Goal: Find specific page/section: Find specific page/section

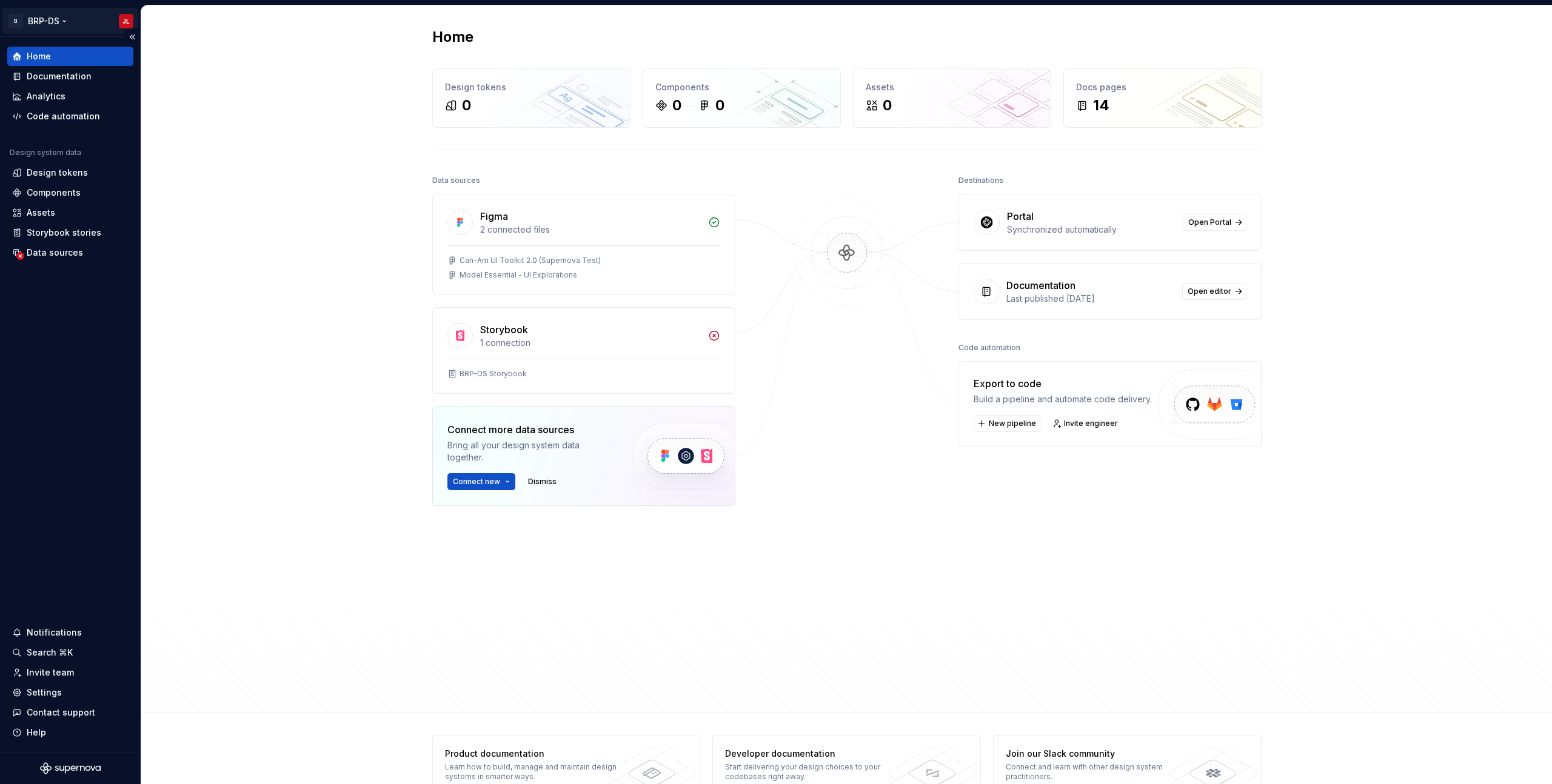
click at [46, 20] on html "B BRP-DS JL Home Documentation Analytics Code automation Design system data Des…" at bounding box center [776, 392] width 1552 height 784
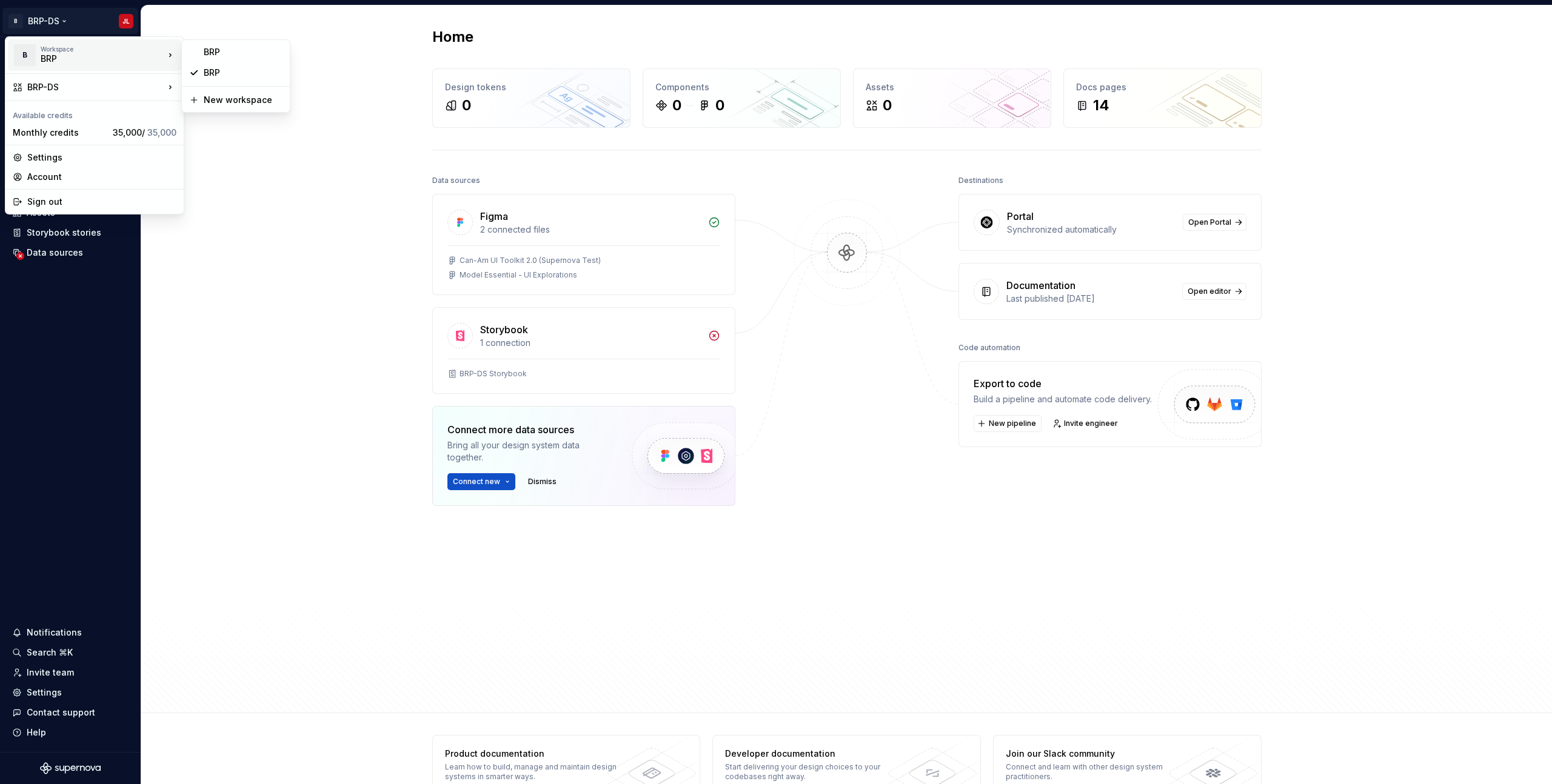
click at [293, 224] on html "B BRP-DS JL Home Documentation Analytics Code automation Design system data Des…" at bounding box center [776, 392] width 1552 height 784
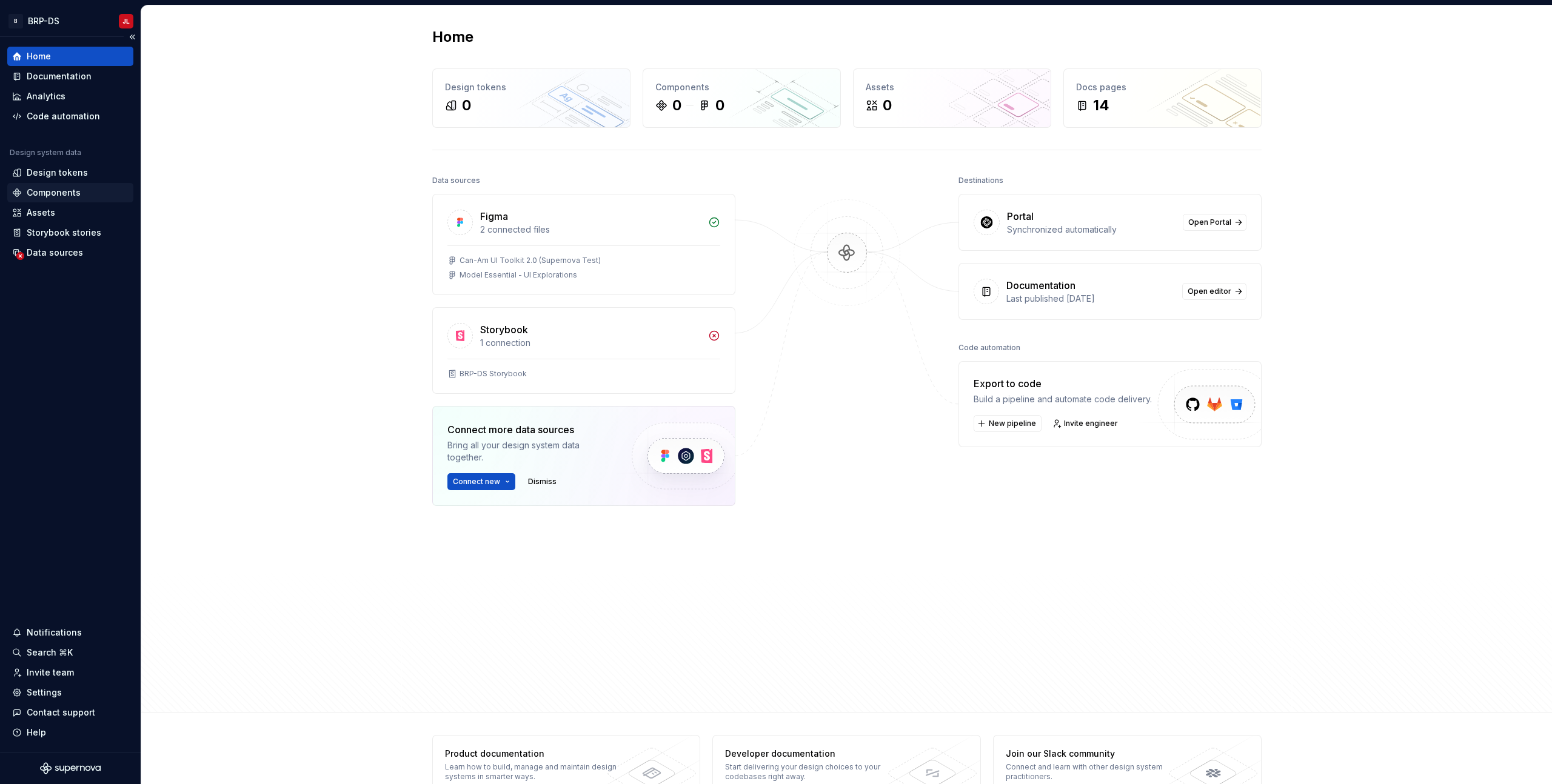
click at [50, 197] on div "Components" at bounding box center [53, 192] width 54 height 12
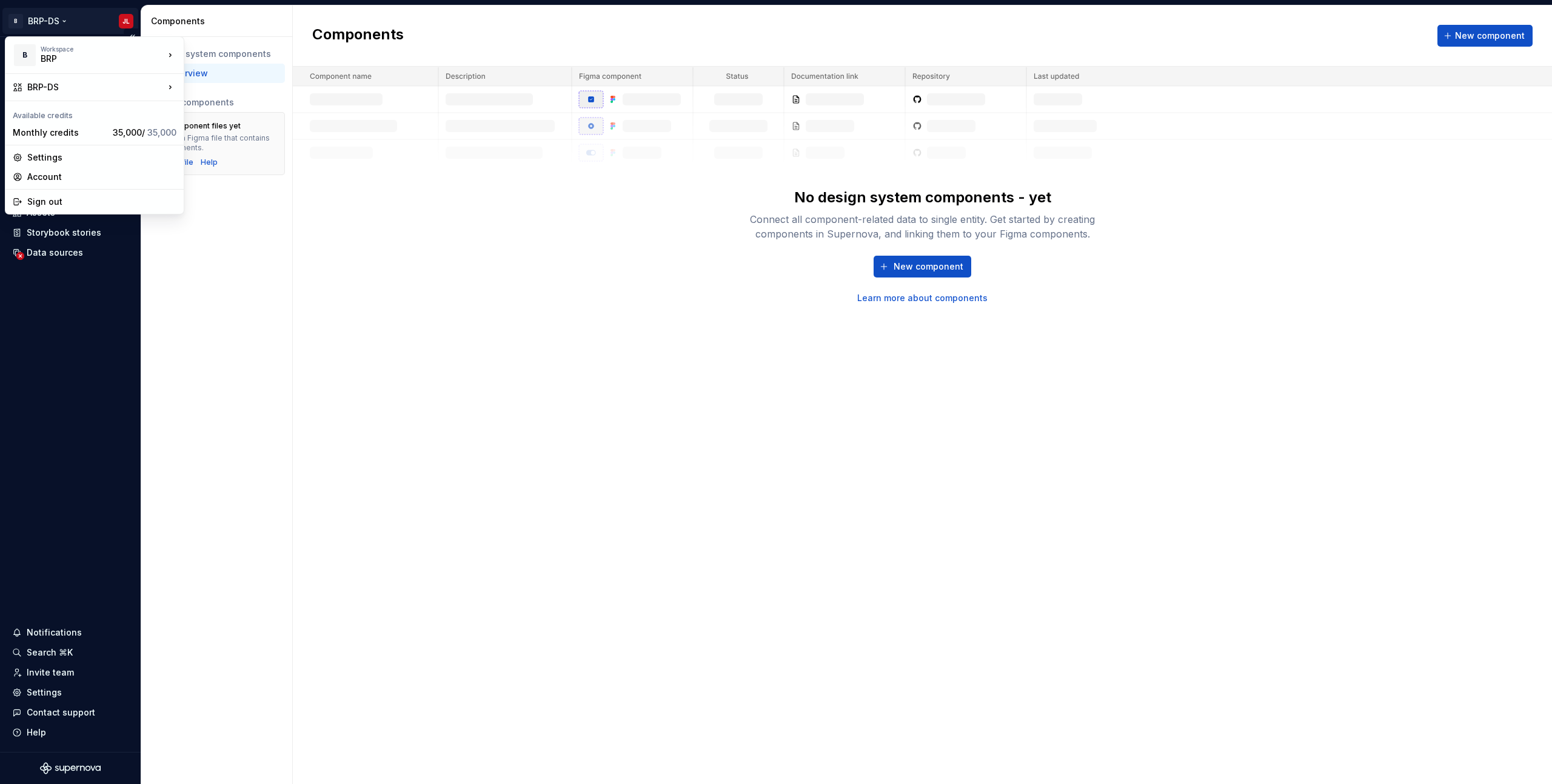
click at [46, 25] on html "B BRP-DS JL Home Documentation Analytics Code automation Design system data Des…" at bounding box center [776, 392] width 1552 height 784
click at [430, 268] on html "B BRP-DS JL Home Documentation Analytics Code automation Design system data Des…" at bounding box center [776, 392] width 1552 height 784
click at [50, 23] on html "B BRP-DS JL Home Documentation Analytics Code automation Design system data Des…" at bounding box center [776, 392] width 1552 height 784
click at [230, 52] on div "BRP" at bounding box center [243, 51] width 79 height 12
